Goal: Task Accomplishment & Management: Manage account settings

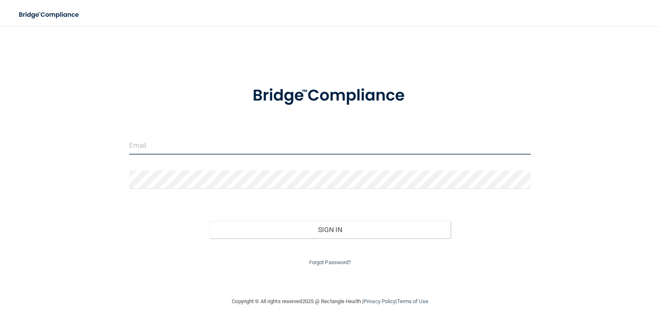
click at [289, 147] on input "email" at bounding box center [330, 145] width 402 height 18
type input "[EMAIL_ADDRESS][DOMAIN_NAME]"
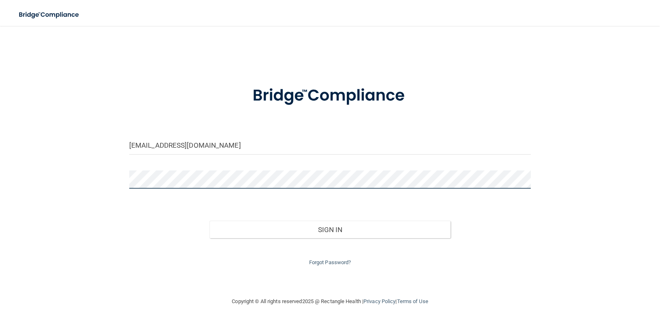
click at [210, 221] on button "Sign In" at bounding box center [330, 230] width 241 height 18
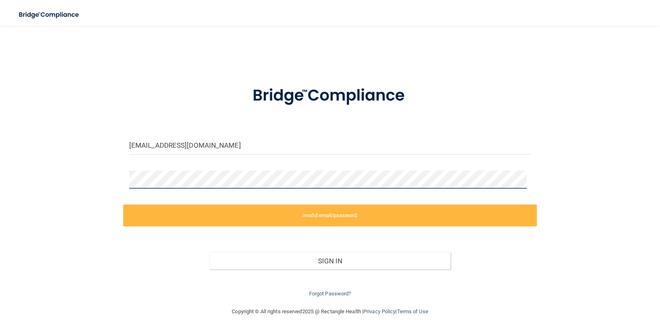
click at [86, 187] on div "[EMAIL_ADDRESS][DOMAIN_NAME] Invalid email/password. You don't have permission …" at bounding box center [330, 166] width 628 height 264
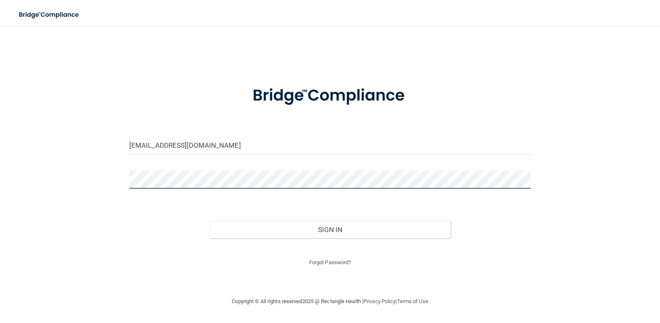
click at [210, 221] on button "Sign In" at bounding box center [330, 230] width 241 height 18
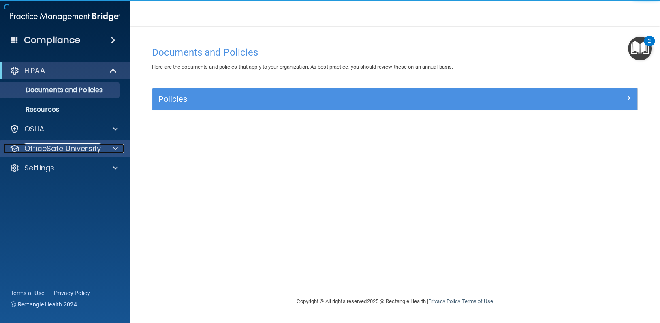
click at [92, 152] on p "OfficeSafe University" at bounding box center [62, 149] width 77 height 10
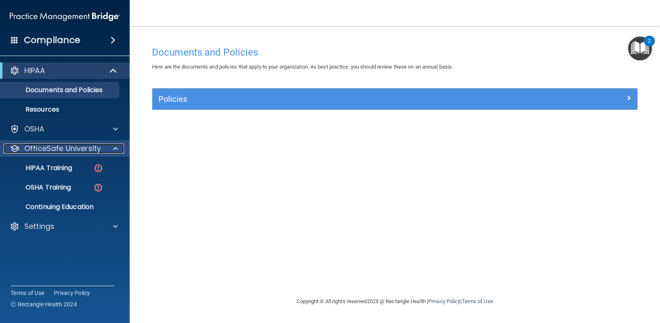
click at [92, 152] on p "OfficeSafe University" at bounding box center [62, 149] width 77 height 10
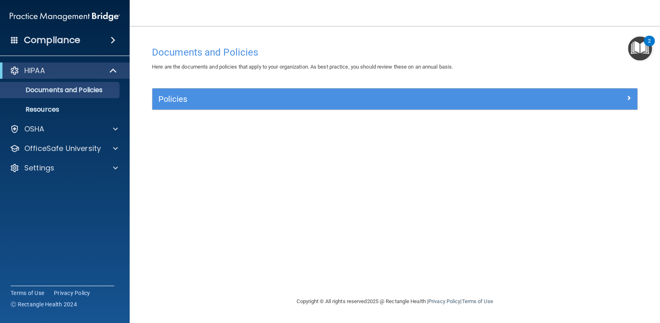
click at [648, 50] on img "Open Resource Center, 2 new notifications" at bounding box center [640, 48] width 24 height 24
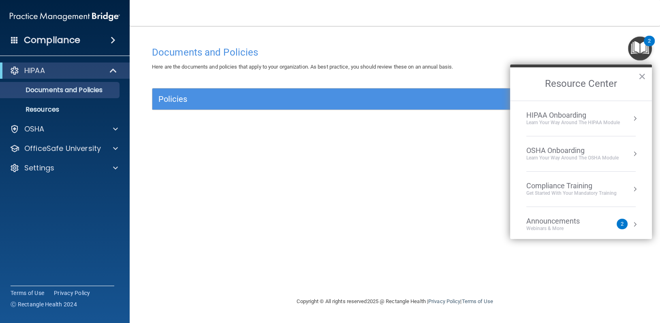
click at [648, 50] on img "Open Resource Center, 2 new notifications" at bounding box center [640, 48] width 24 height 24
